Goal: Communication & Community: Answer question/provide support

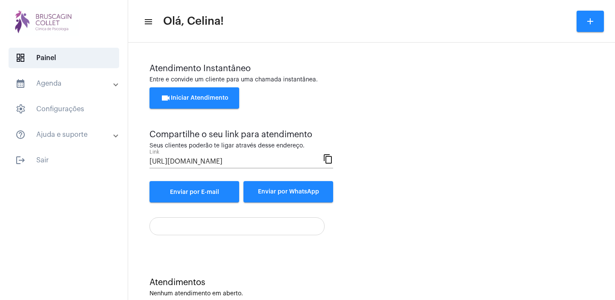
click at [197, 98] on span "videocam Iniciar Atendimento" at bounding box center [194, 98] width 68 height 6
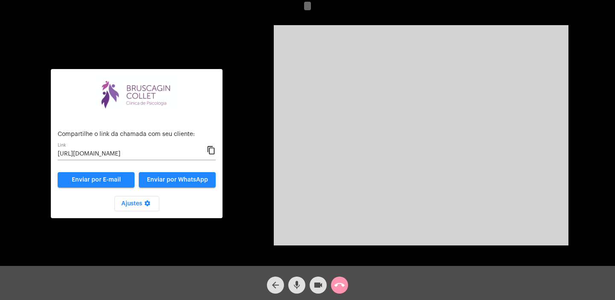
click at [212, 152] on mat-icon "content_copy" at bounding box center [211, 151] width 9 height 10
click at [339, 281] on mat-icon "call_end" at bounding box center [339, 285] width 10 height 10
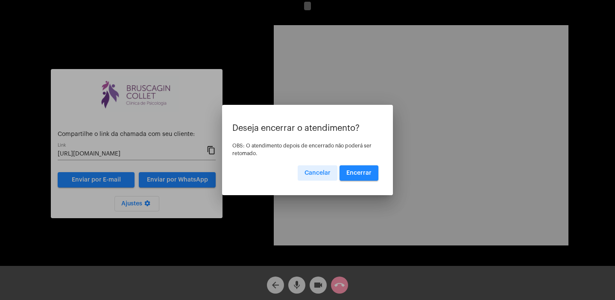
click at [355, 172] on span "Encerrar" at bounding box center [358, 173] width 25 height 6
